Goal: Find specific page/section: Find specific page/section

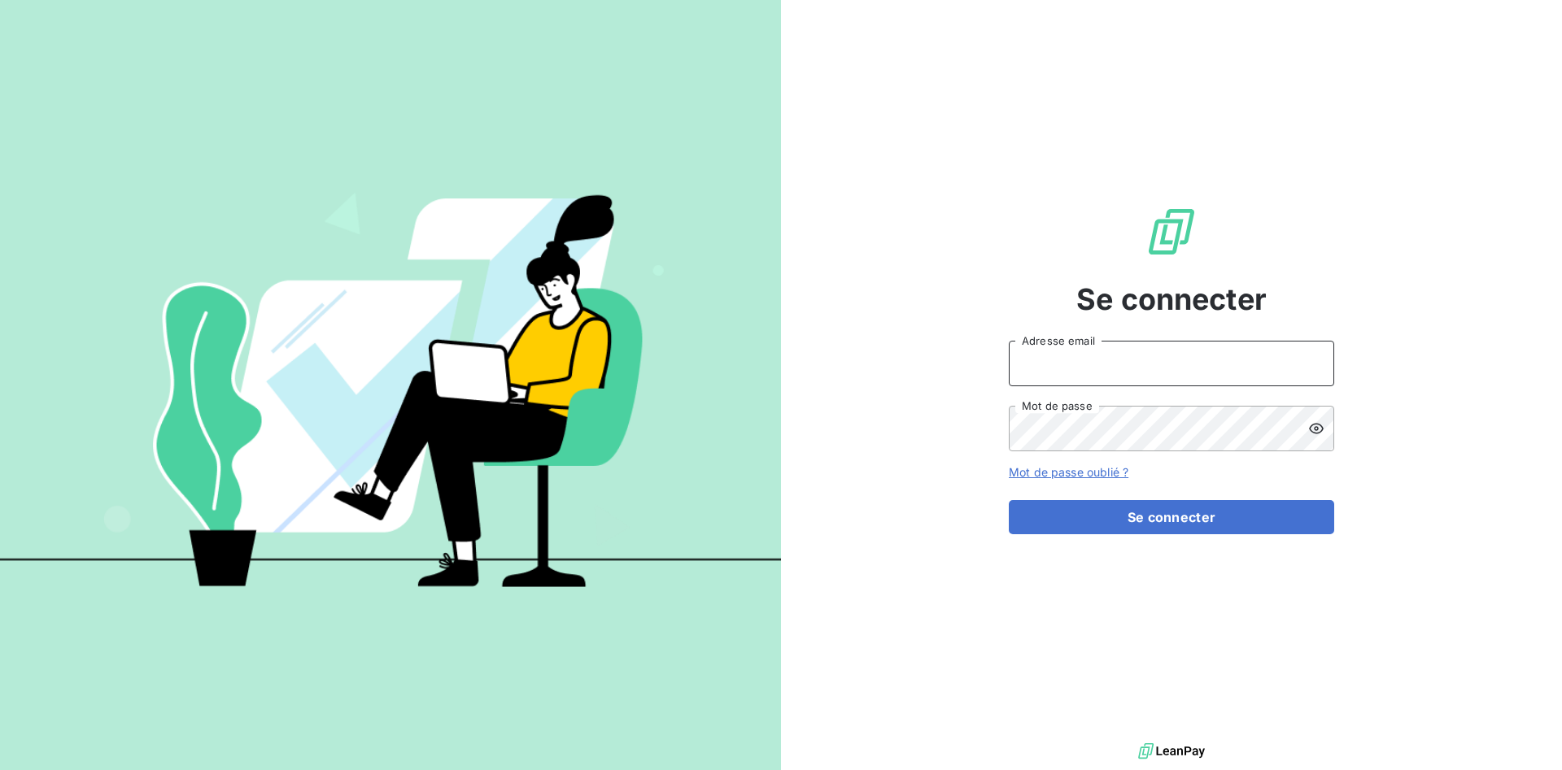
click at [1071, 369] on input "Adresse email" at bounding box center [1171, 364] width 325 height 46
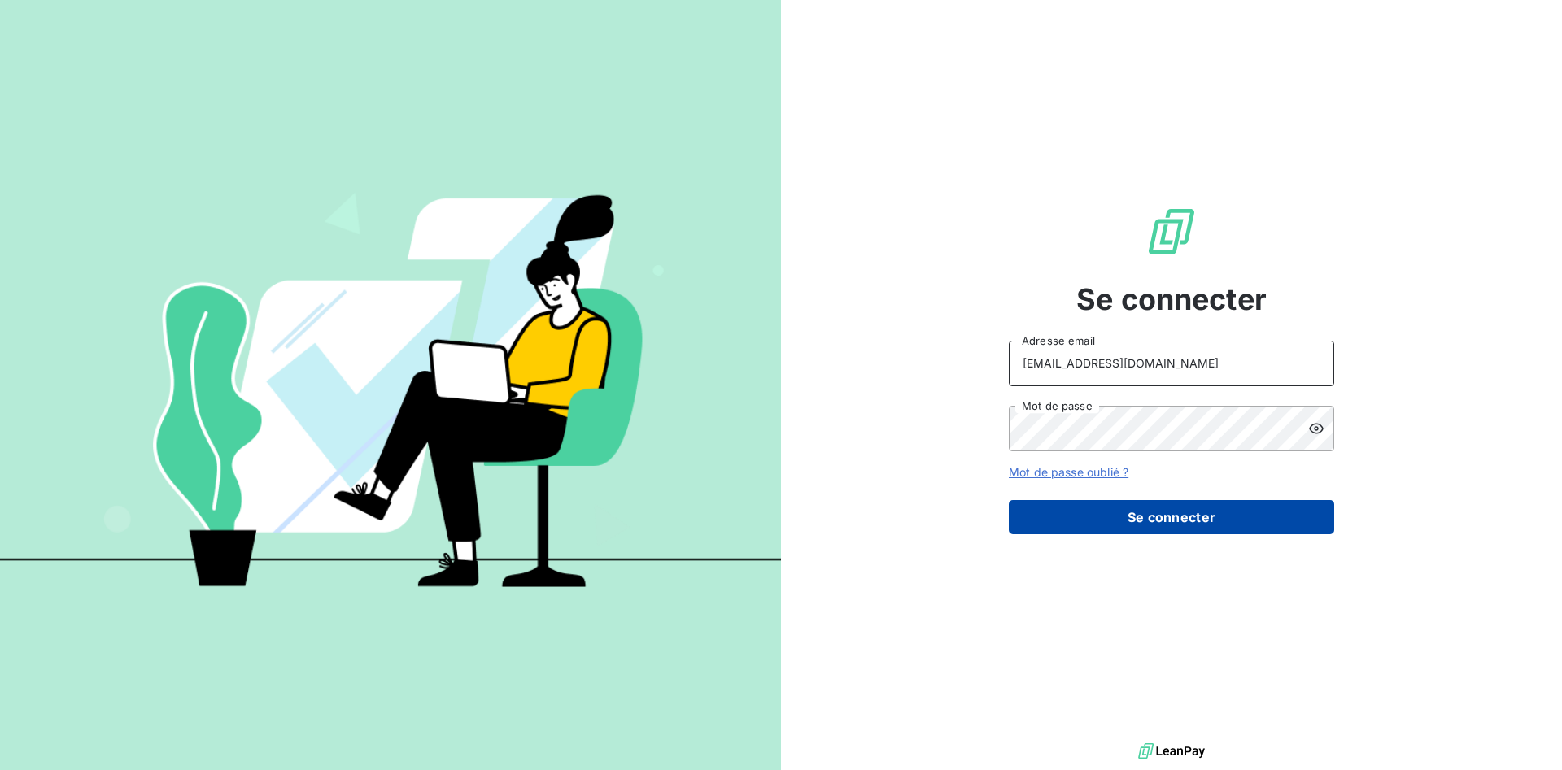
type input "[EMAIL_ADDRESS][DOMAIN_NAME]"
click at [1128, 525] on button "Se connecter" at bounding box center [1171, 517] width 325 height 34
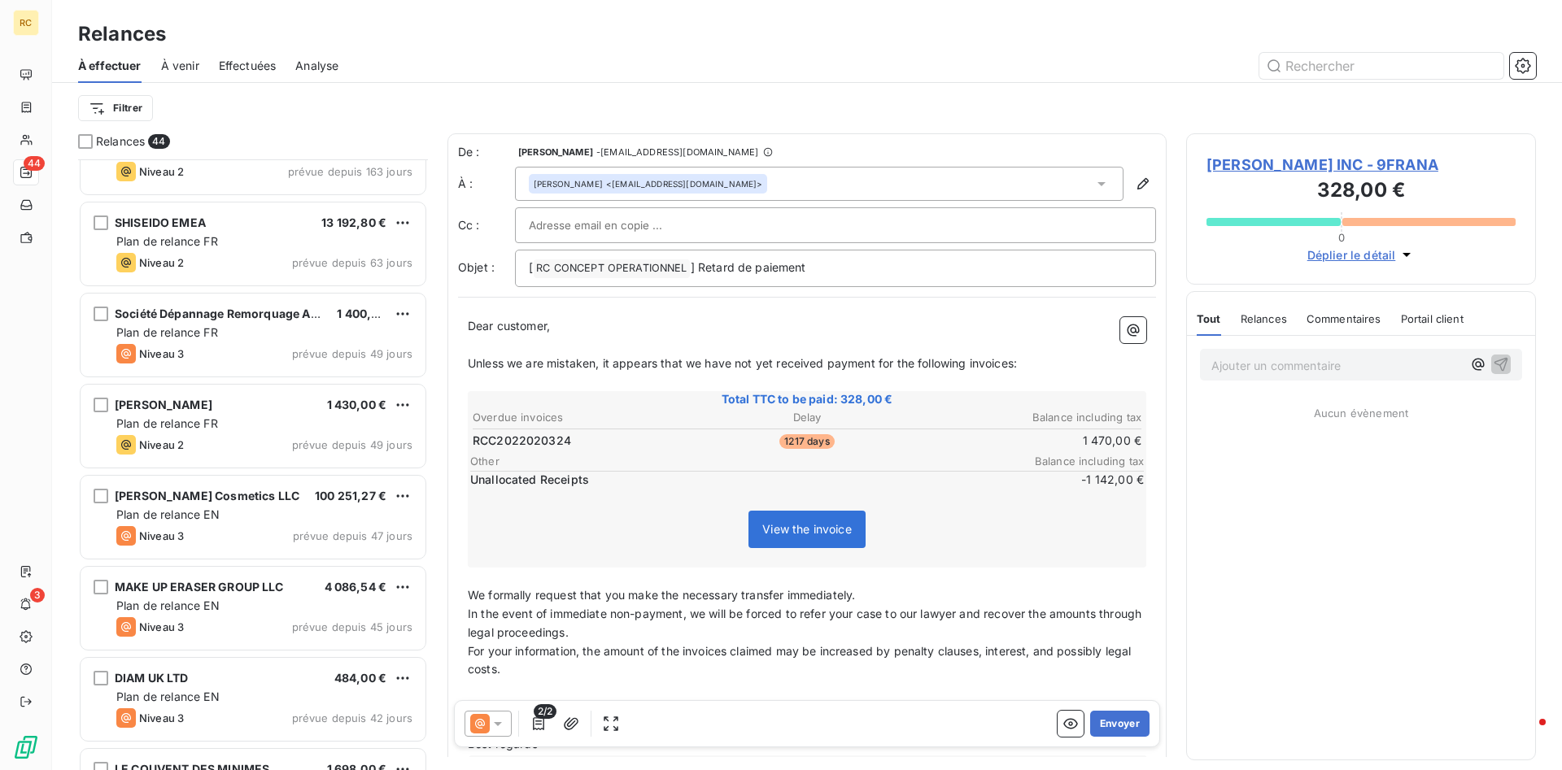
scroll to position [830, 0]
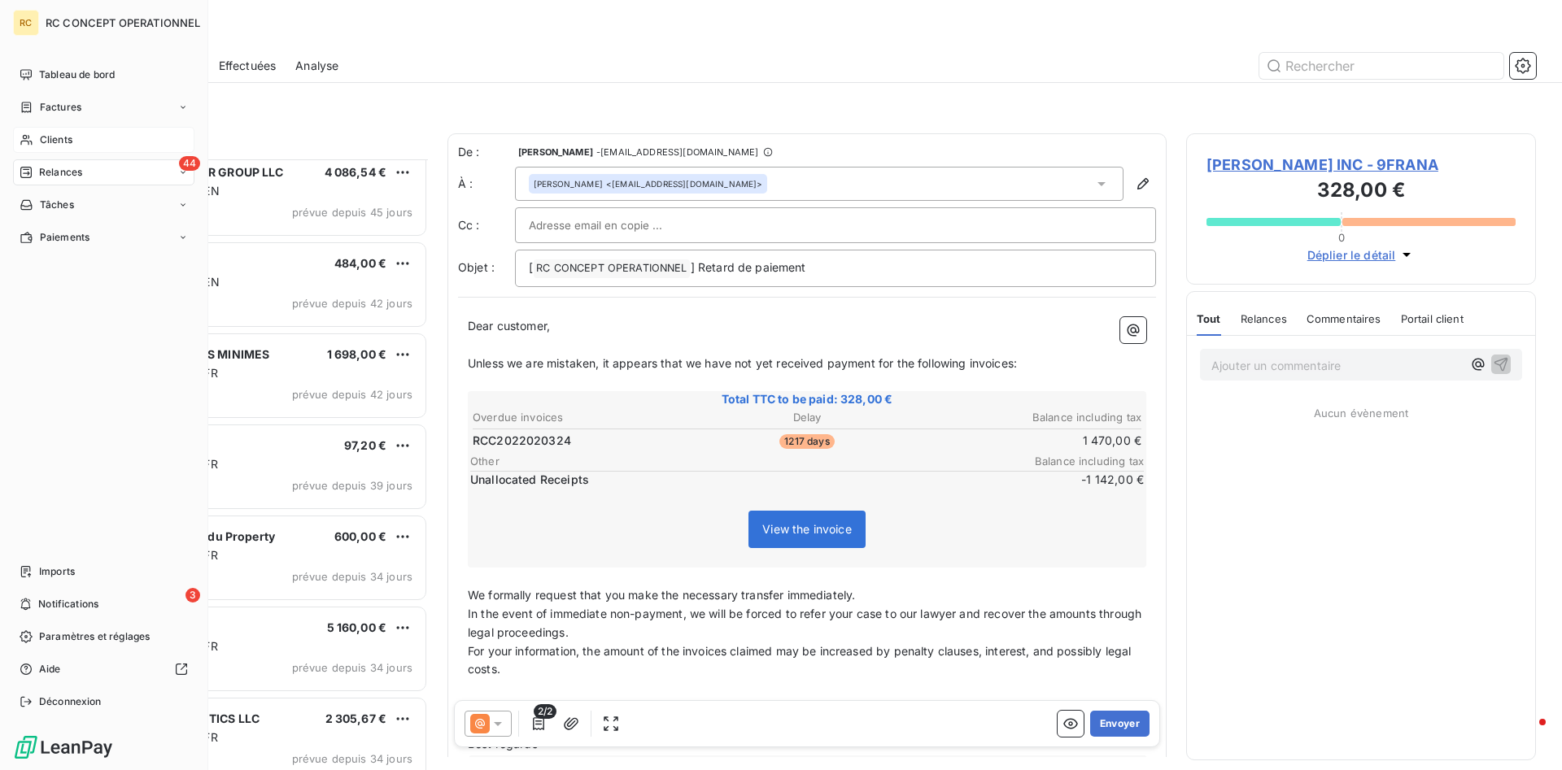
click at [56, 140] on span "Clients" at bounding box center [56, 140] width 33 height 15
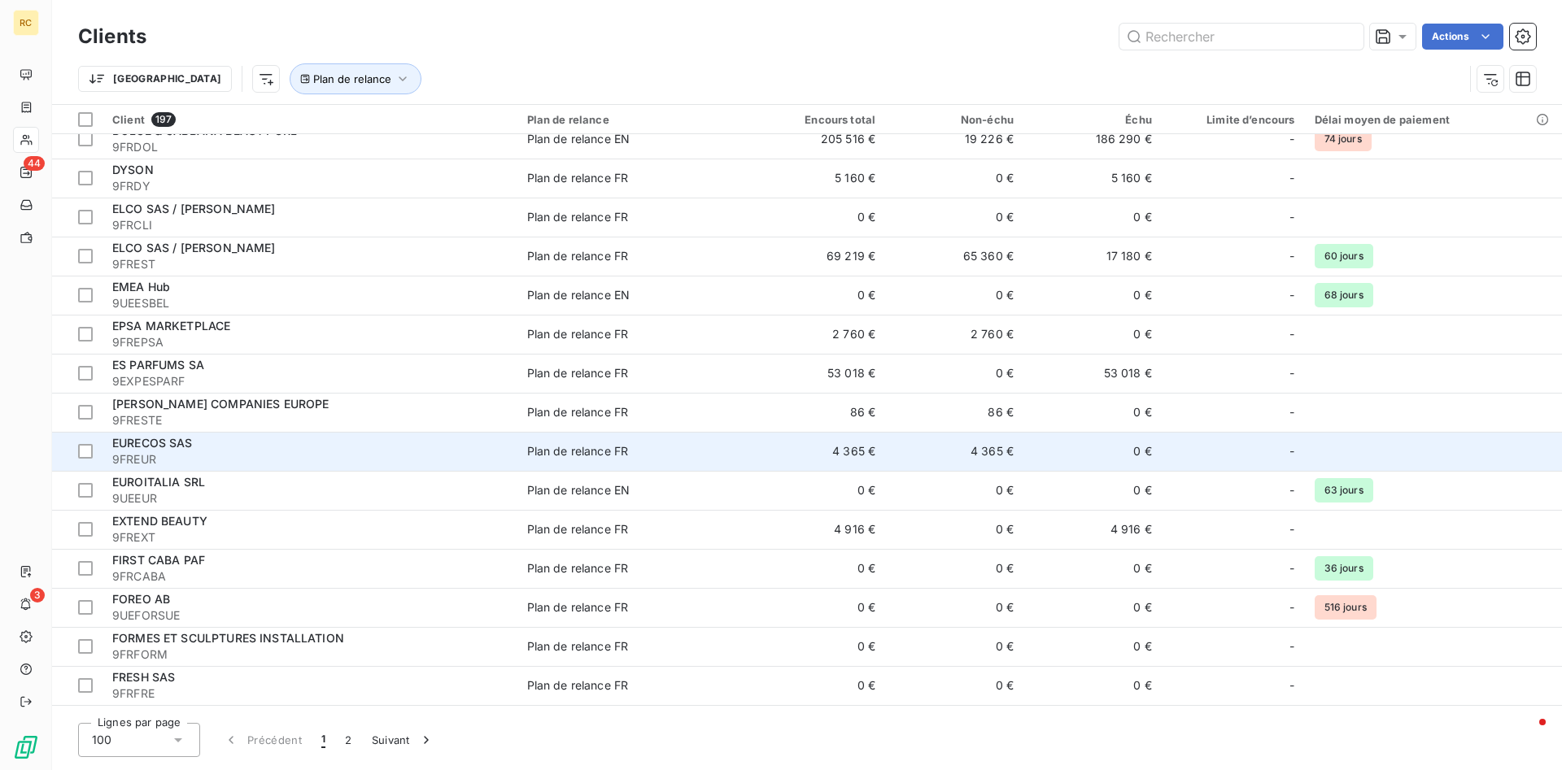
scroll to position [2406, 0]
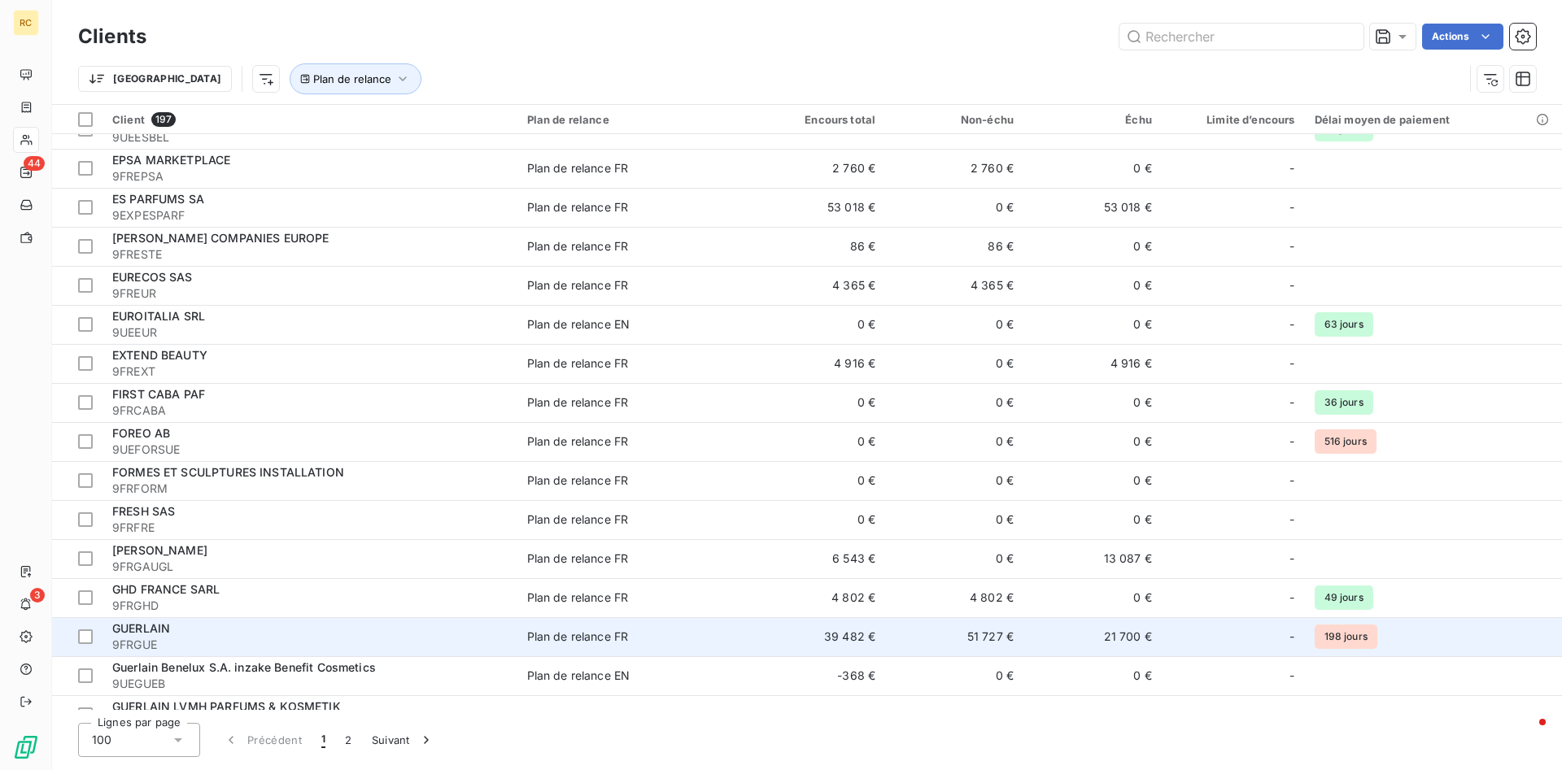
click at [150, 625] on span "GUERLAIN" at bounding box center [141, 628] width 58 height 14
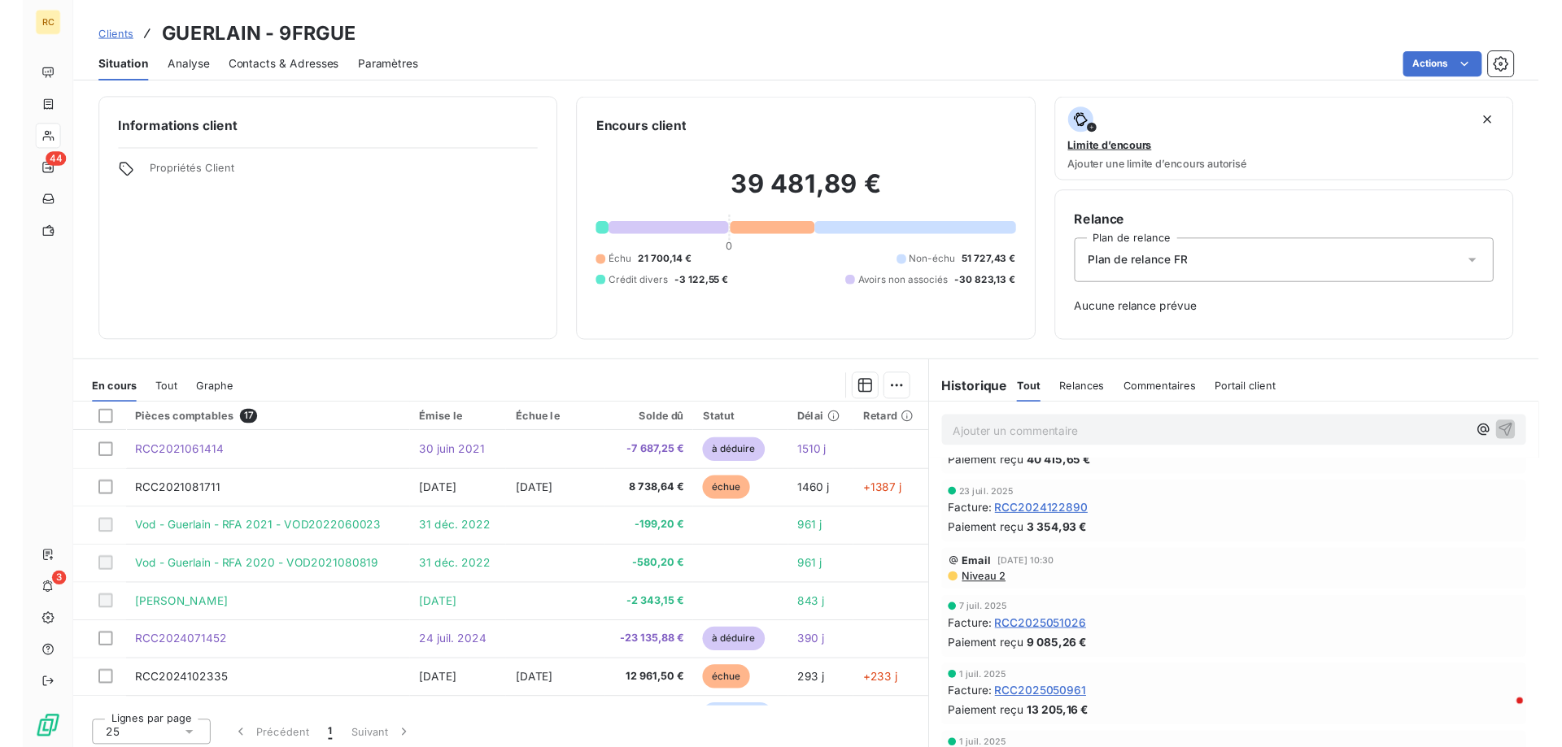
scroll to position [332, 0]
